Goal: Transaction & Acquisition: Register for event/course

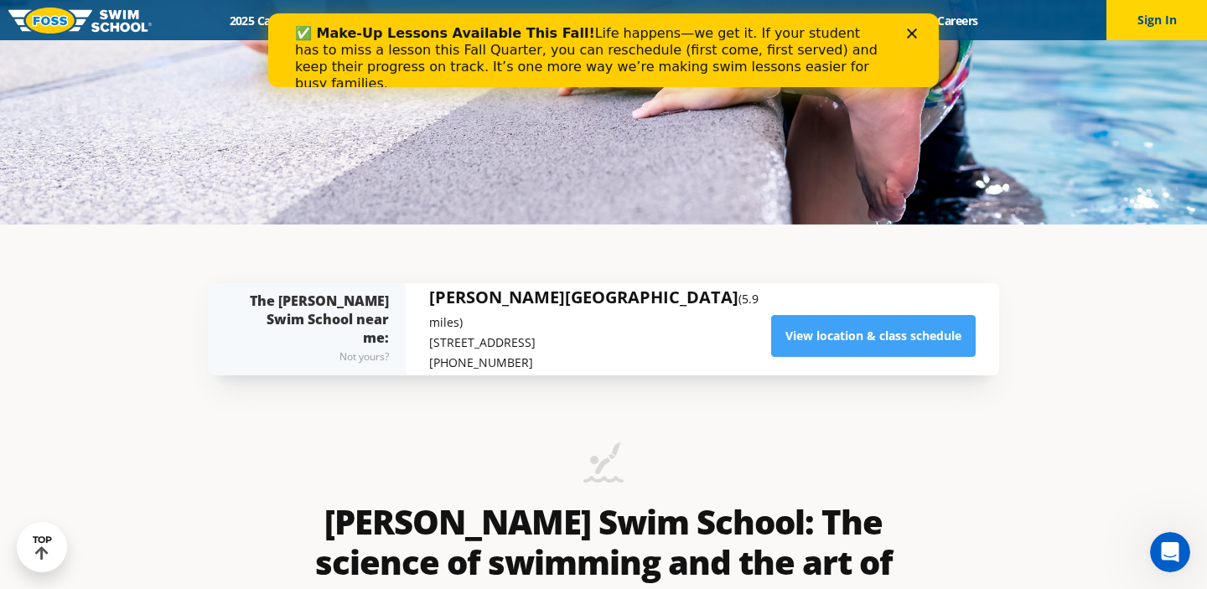
scroll to position [423, 0]
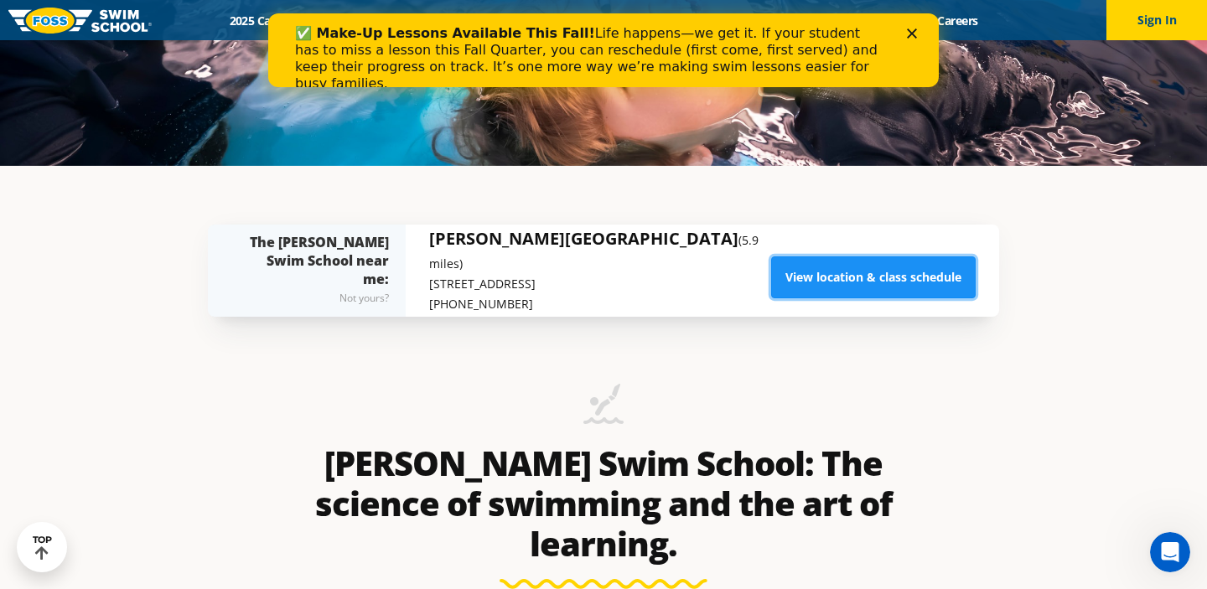
click at [838, 276] on link "View location & class schedule" at bounding box center [873, 278] width 205 height 42
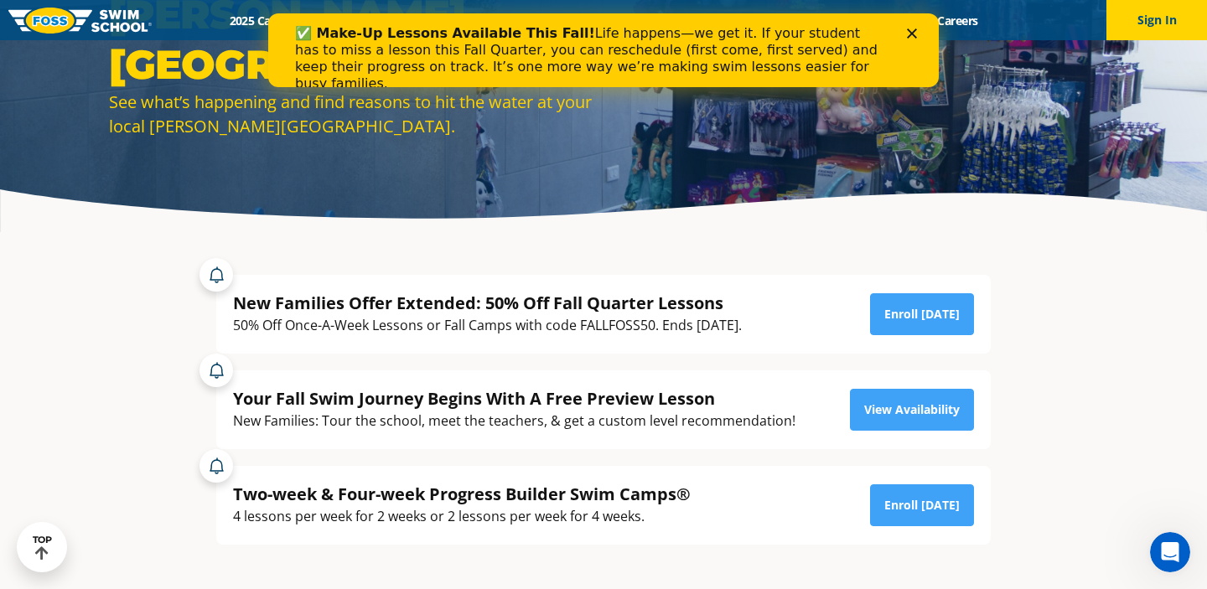
scroll to position [181, 0]
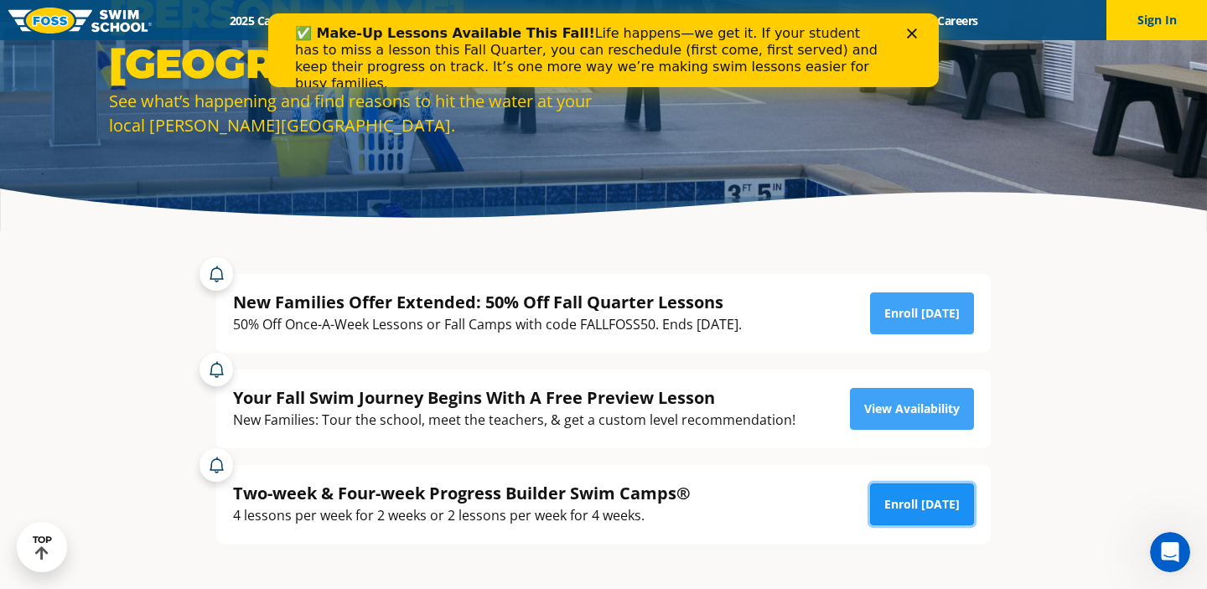
click at [908, 500] on link "Enroll [DATE]" at bounding box center [922, 505] width 104 height 42
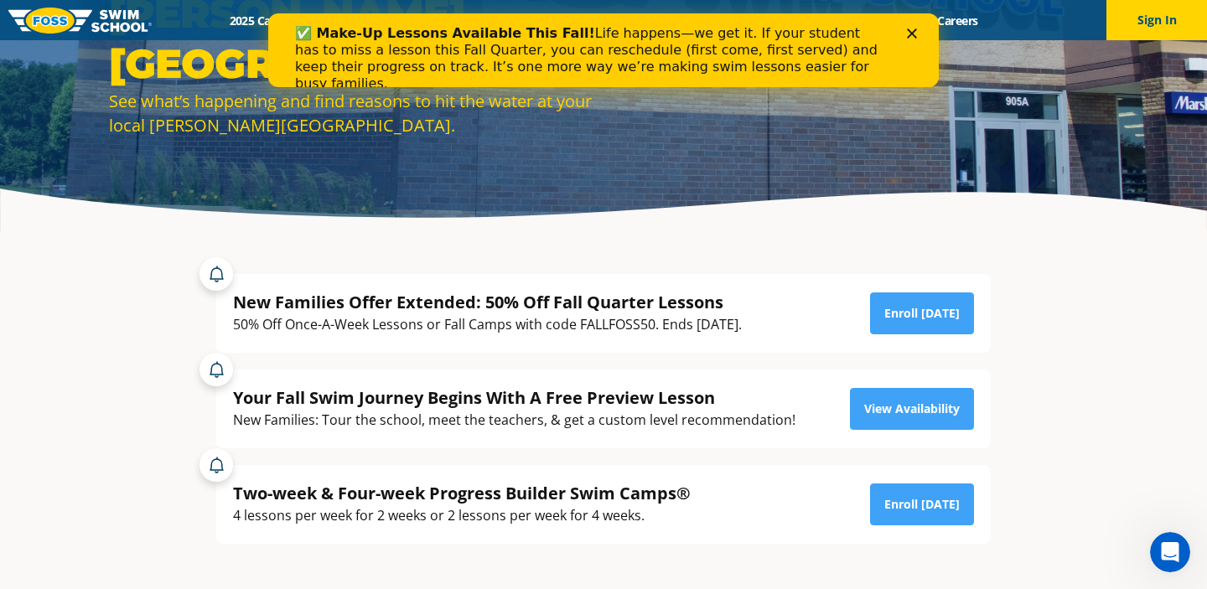
click at [163, 238] on section "New Families Offer Extended: 50% Off Fall Quarter Lessons 50% Off Once-A-Week L…" at bounding box center [604, 409] width 1006 height 354
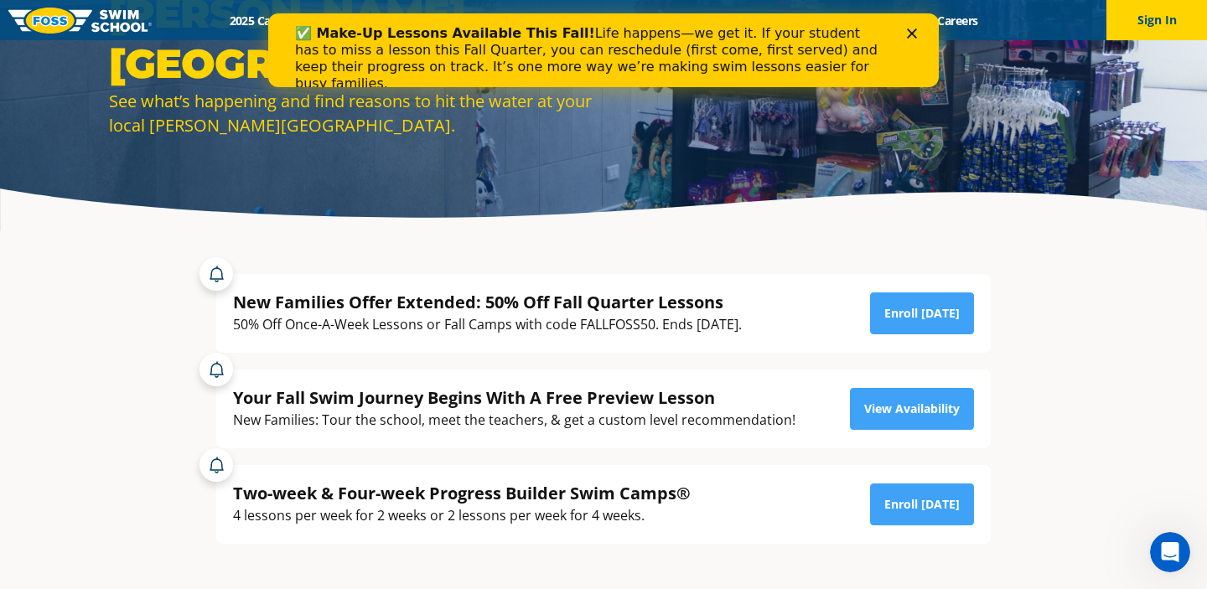
click at [912, 29] on icon "Close" at bounding box center [912, 34] width 10 height 10
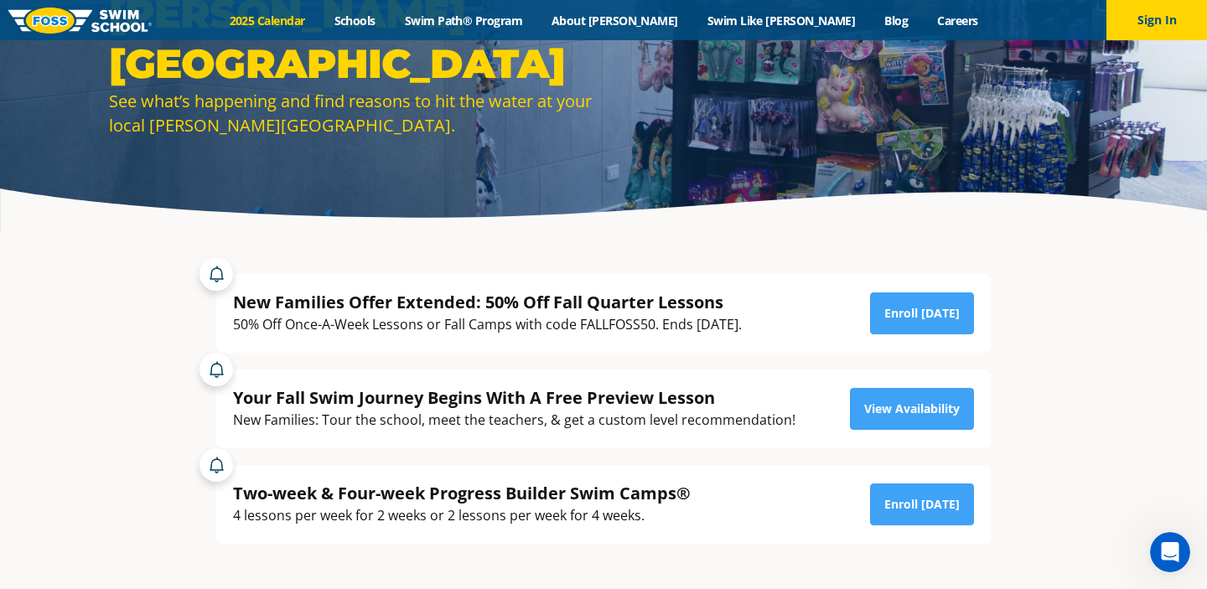
click at [319, 15] on link "2025 Calendar" at bounding box center [267, 21] width 105 height 16
